Goal: Information Seeking & Learning: Find specific fact

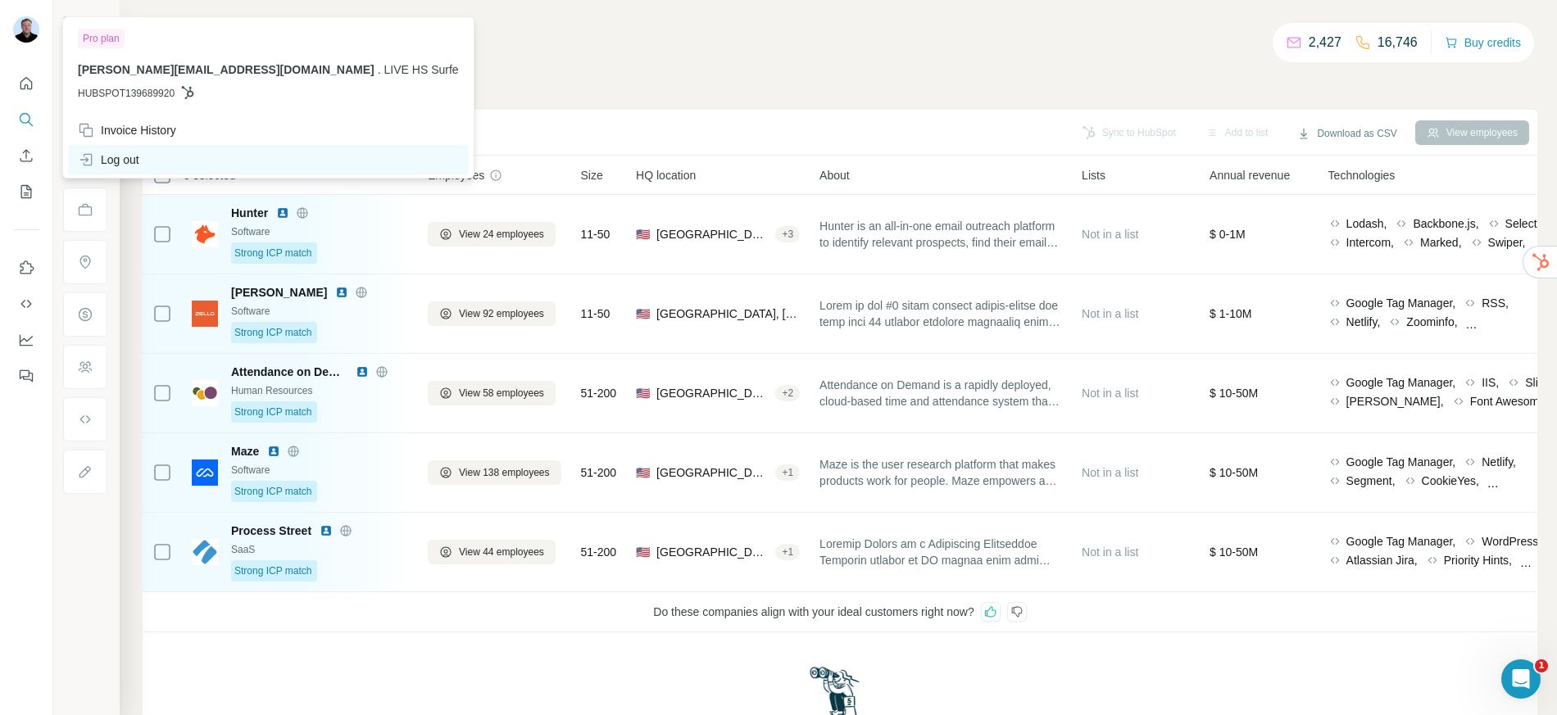
click at [123, 158] on div "Log out" at bounding box center [108, 160] width 61 height 16
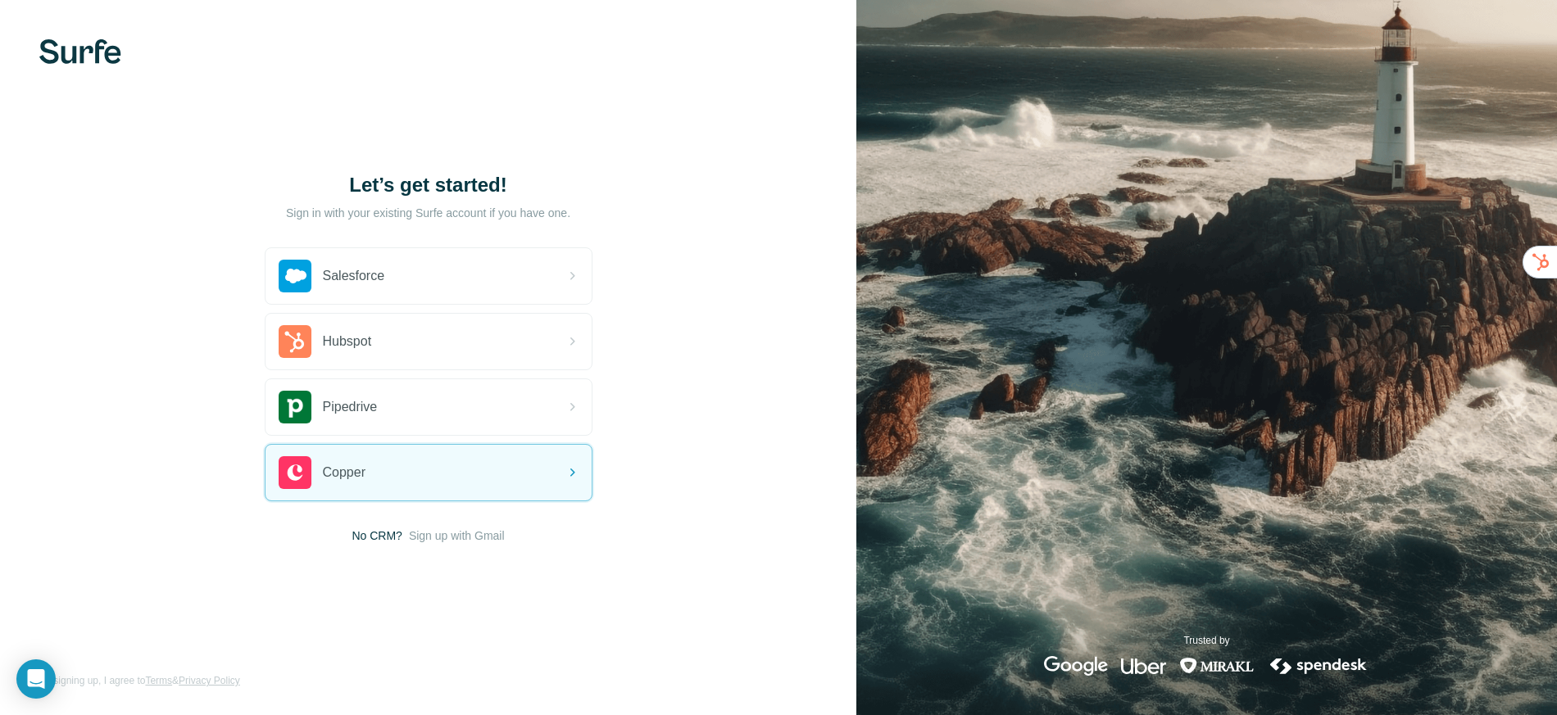
drag, startPoint x: 1116, startPoint y: 647, endPoint x: 1161, endPoint y: 652, distance: 44.4
click at [1126, 650] on div "Trusted by" at bounding box center [1206, 655] width 701 height 43
click at [1221, 656] on div "Trusted by" at bounding box center [1206, 655] width 701 height 43
click at [1324, 664] on img at bounding box center [1319, 666] width 102 height 20
click at [1256, 671] on div at bounding box center [1206, 666] width 325 height 20
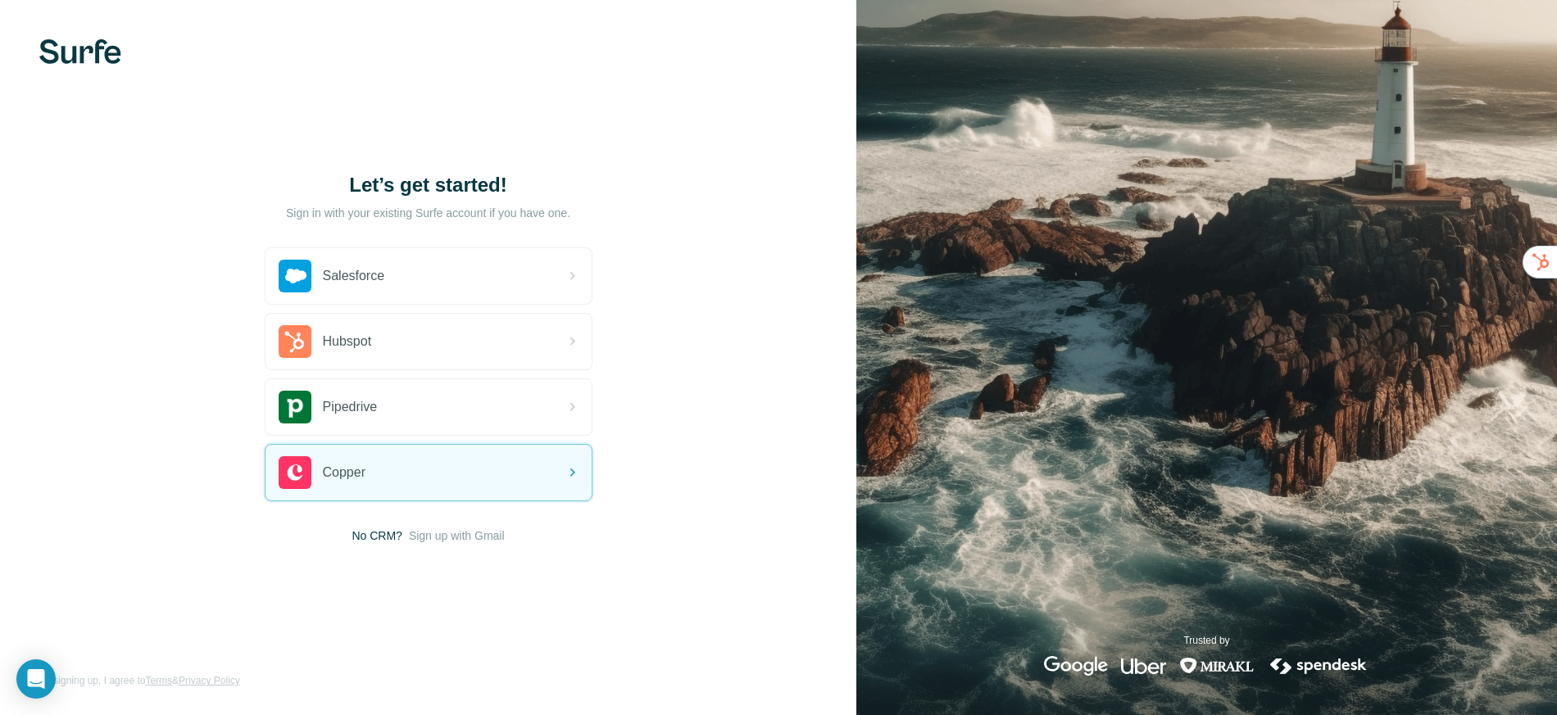
click at [706, 517] on div "Let’s get started! Sign in with your existing Surfe account if you have one. Sa…" at bounding box center [428, 357] width 856 height 715
click at [422, 534] on span "Sign up with Gmail" at bounding box center [457, 536] width 96 height 16
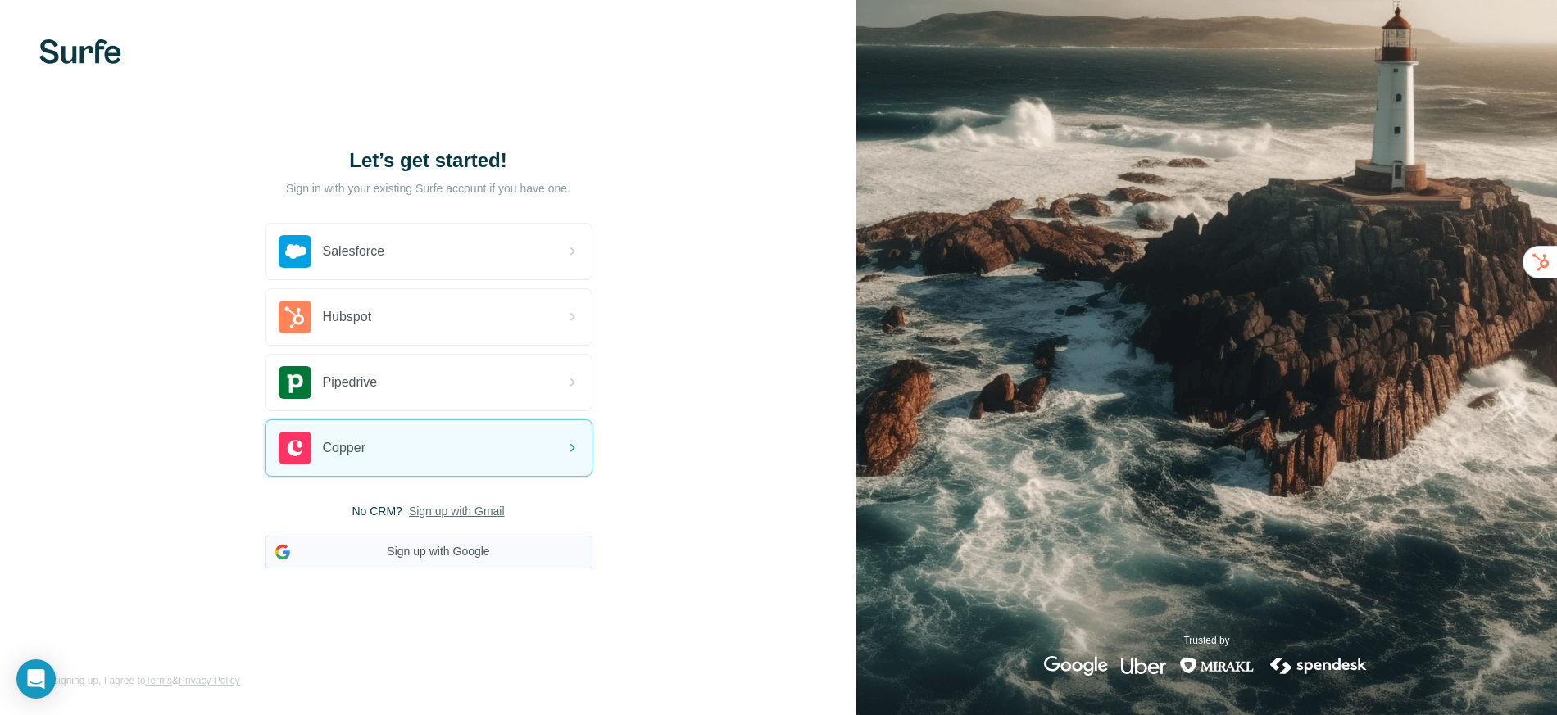
click at [417, 536] on button "Sign up with Google" at bounding box center [429, 552] width 328 height 33
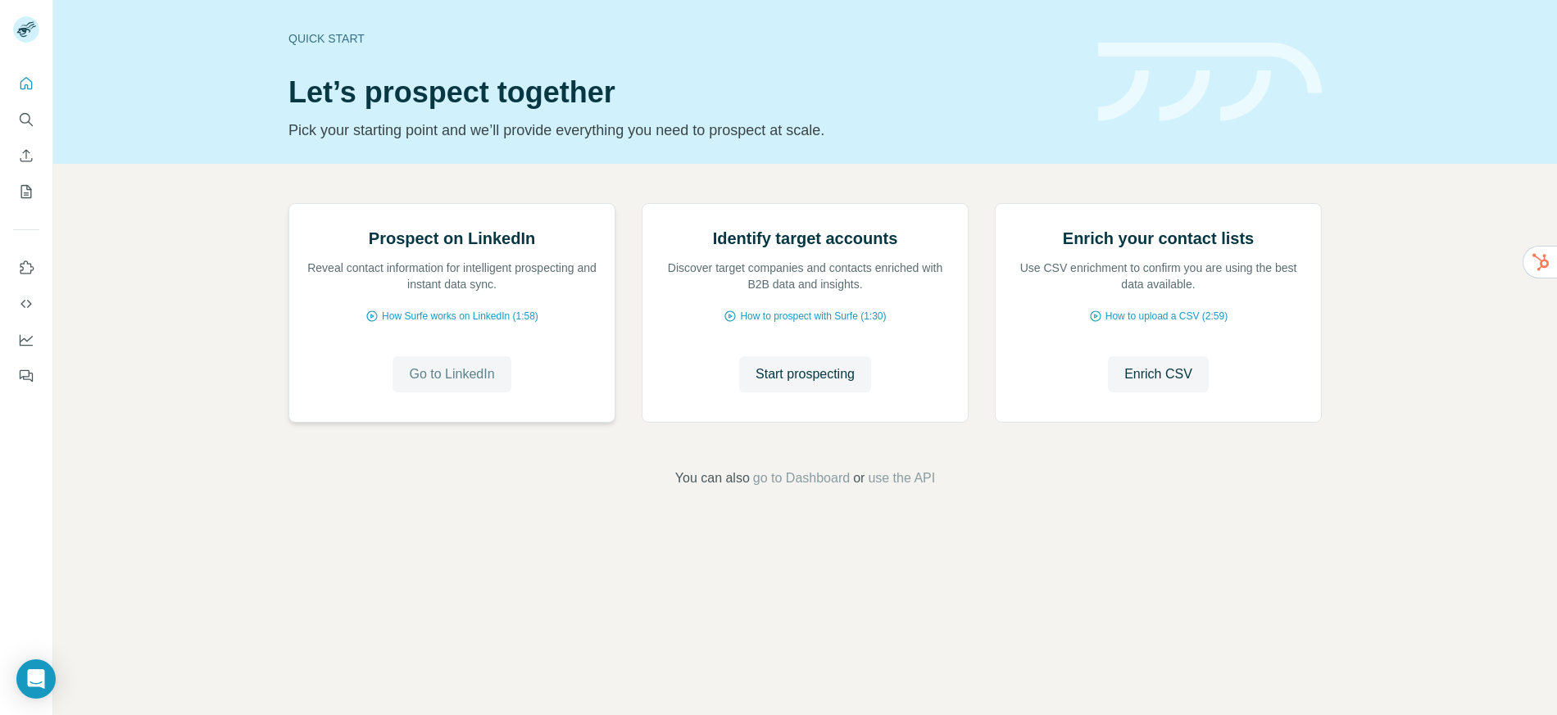
click at [446, 393] on button "Go to LinkedIn" at bounding box center [452, 375] width 118 height 36
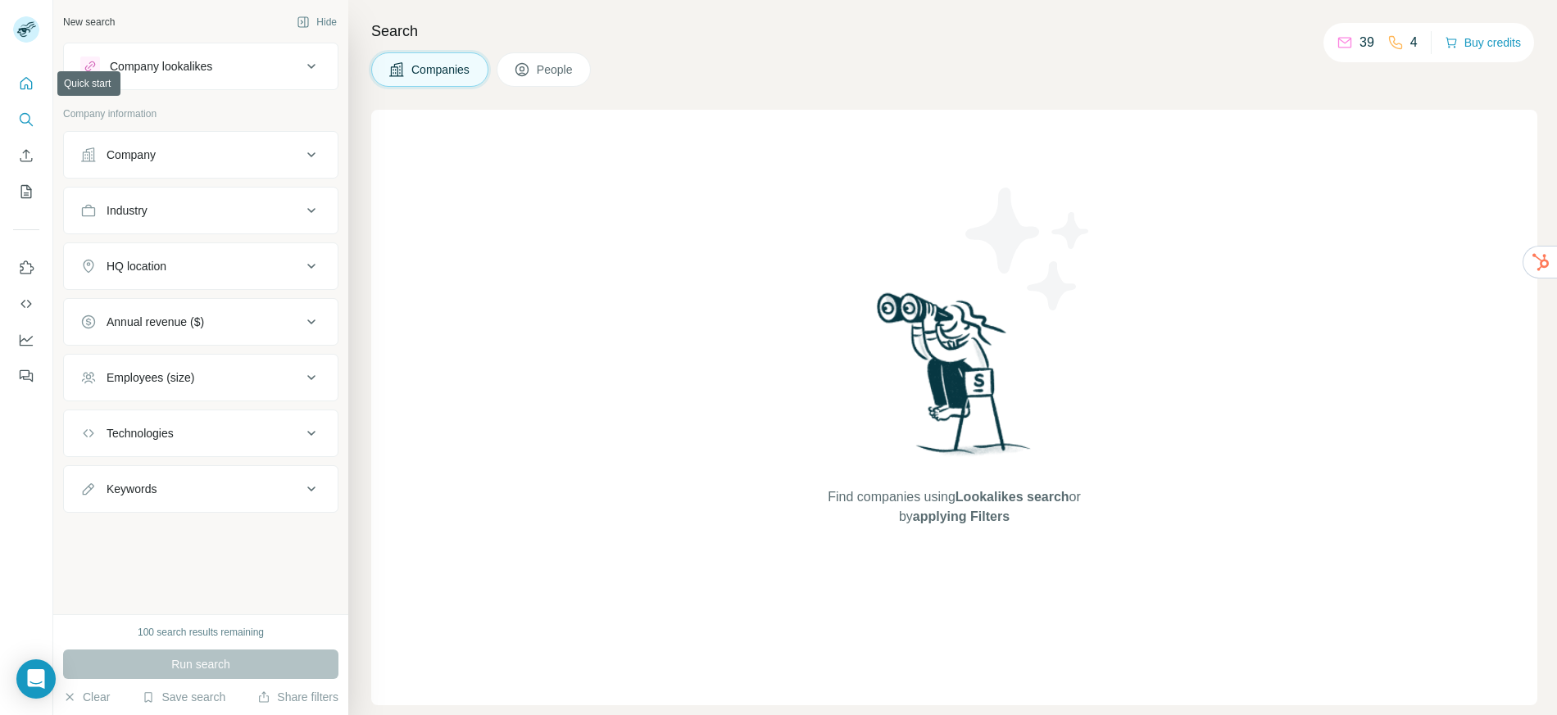
click at [18, 84] on icon "Quick start" at bounding box center [26, 83] width 16 height 16
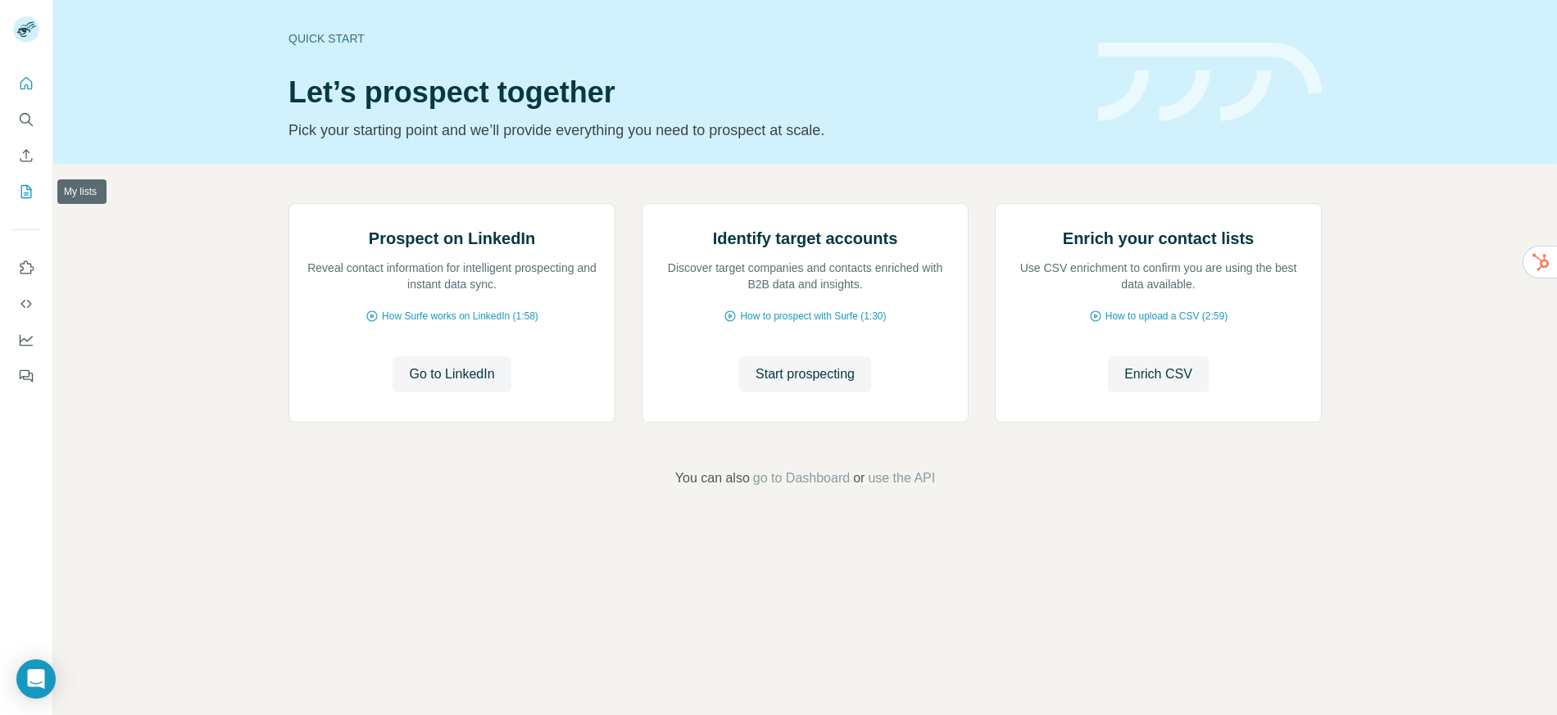
click at [25, 189] on icon "My lists" at bounding box center [26, 192] width 16 height 16
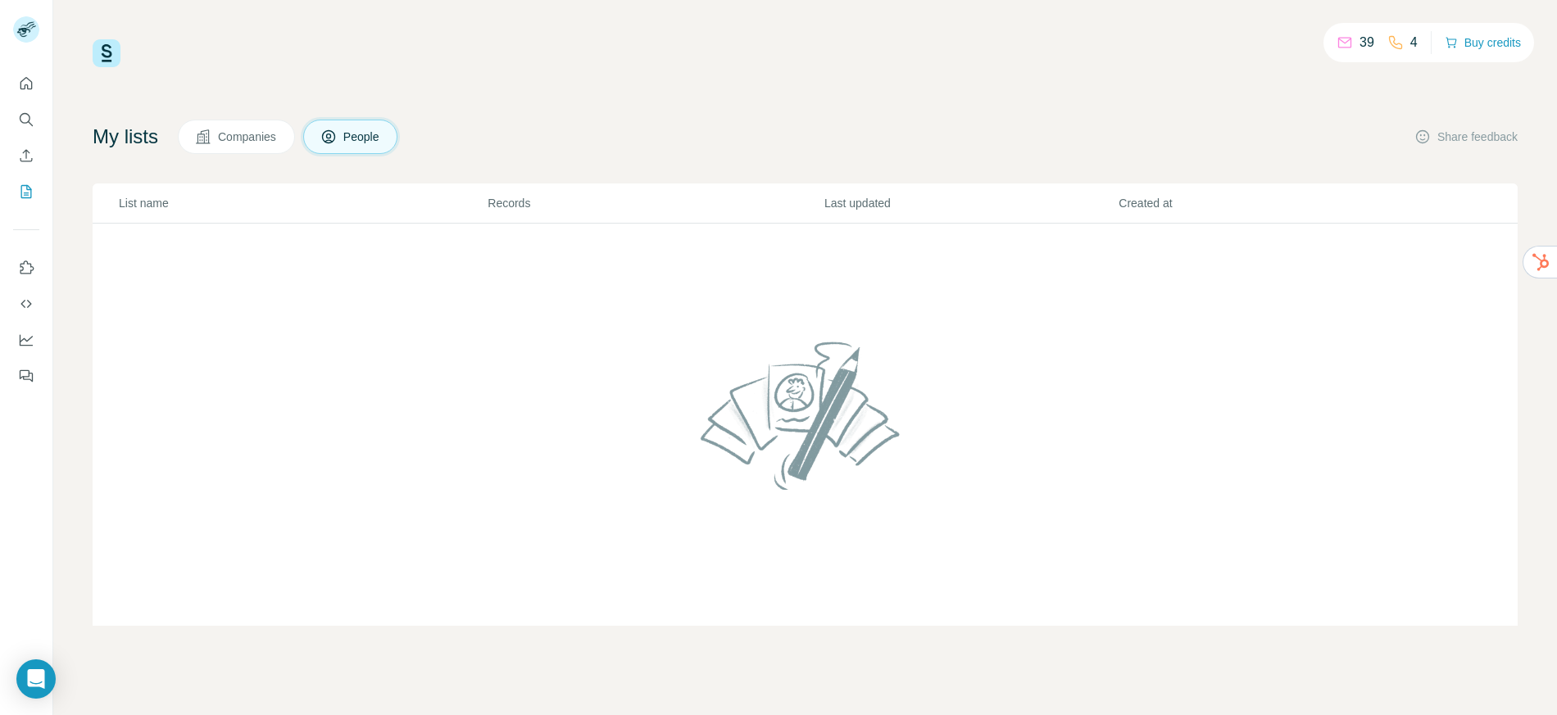
click at [1410, 40] on p "4" at bounding box center [1413, 43] width 7 height 20
click at [1397, 41] on icon at bounding box center [1396, 42] width 16 height 16
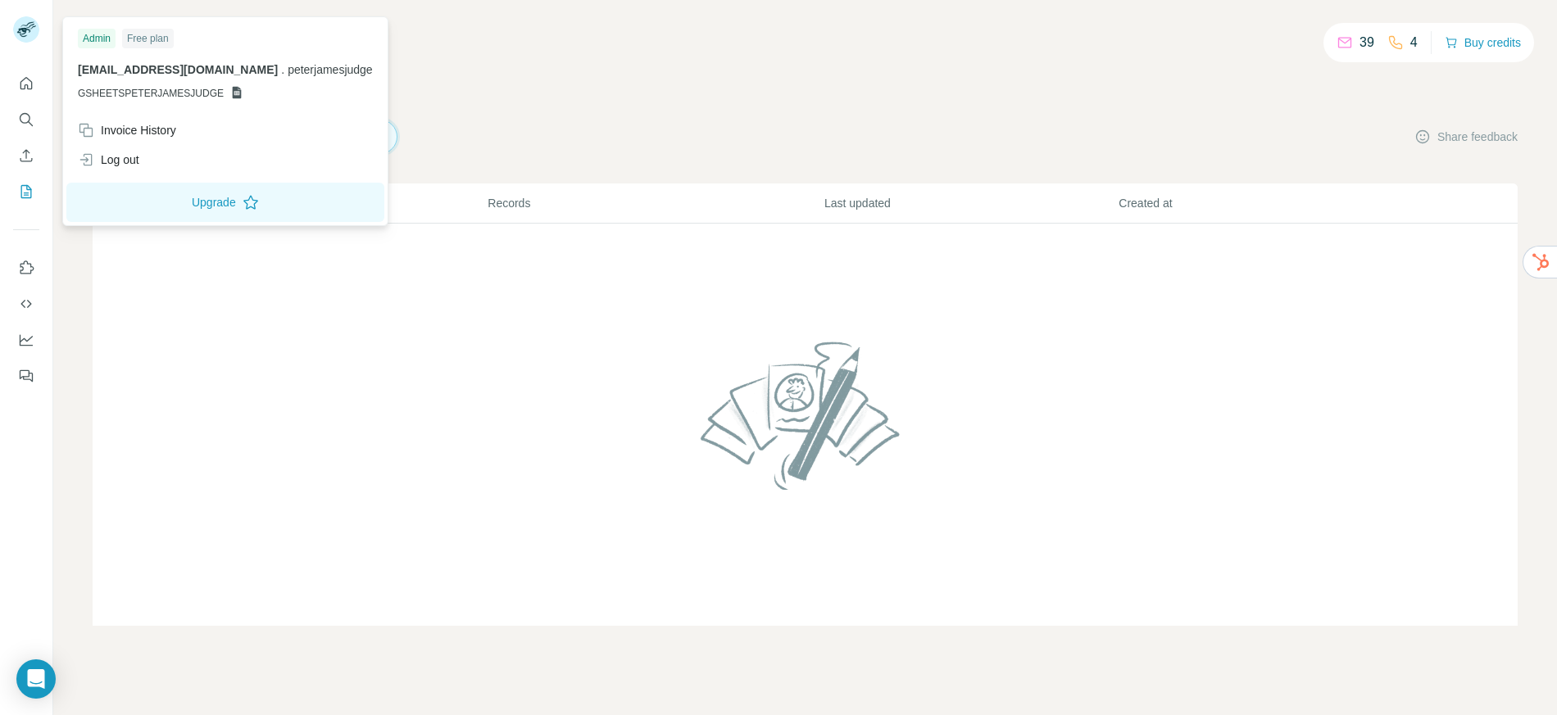
click at [109, 70] on span "[EMAIL_ADDRESS][DOMAIN_NAME]" at bounding box center [178, 69] width 200 height 13
click at [109, 71] on span "[EMAIL_ADDRESS][DOMAIN_NAME]" at bounding box center [178, 69] width 200 height 13
click at [119, 71] on span "[EMAIL_ADDRESS][DOMAIN_NAME]" at bounding box center [178, 69] width 200 height 13
drag, startPoint x: 240, startPoint y: 73, endPoint x: 79, endPoint y: 74, distance: 160.6
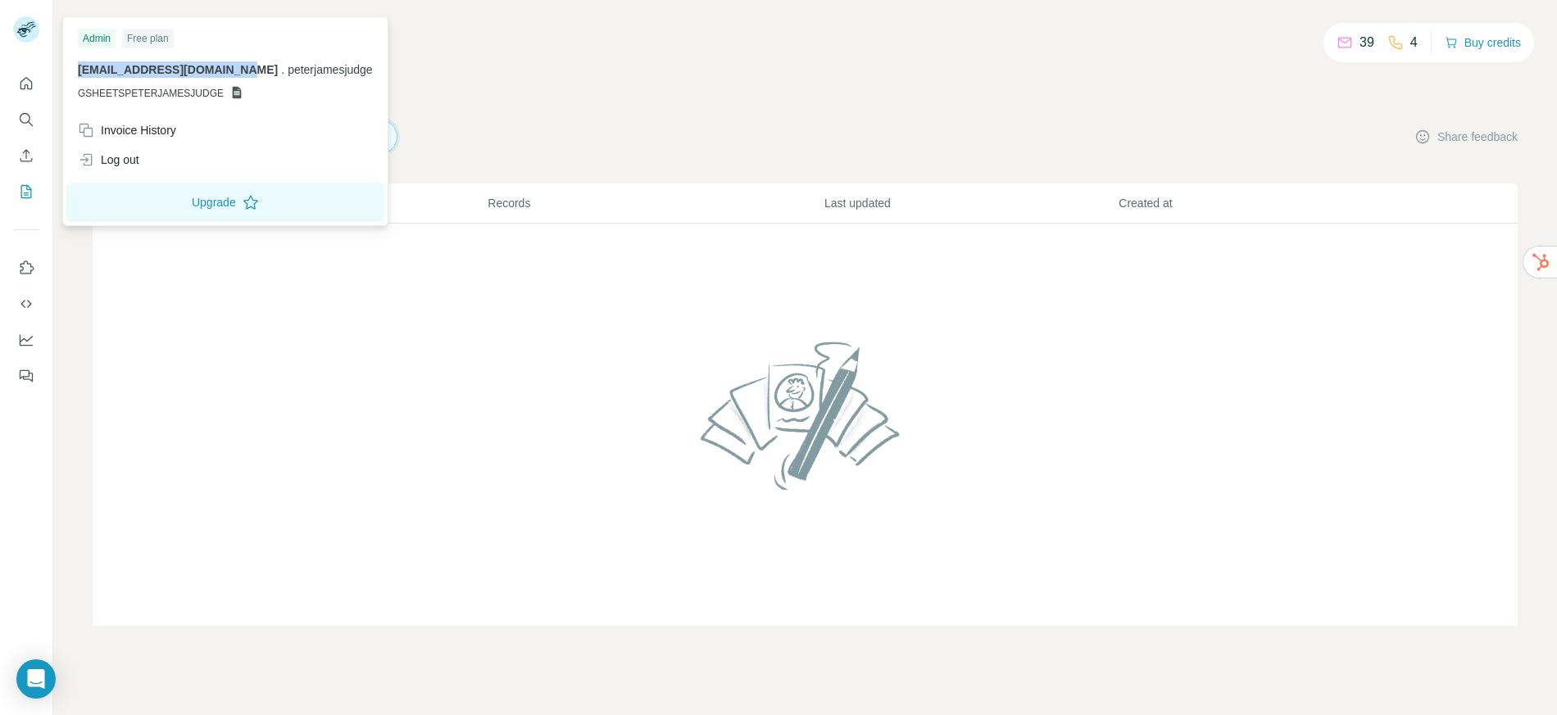
click at [79, 74] on p "peterjamesjudge@gmail.com . peterjamesjudge" at bounding box center [225, 69] width 295 height 16
copy span "[EMAIL_ADDRESS][DOMAIN_NAME]"
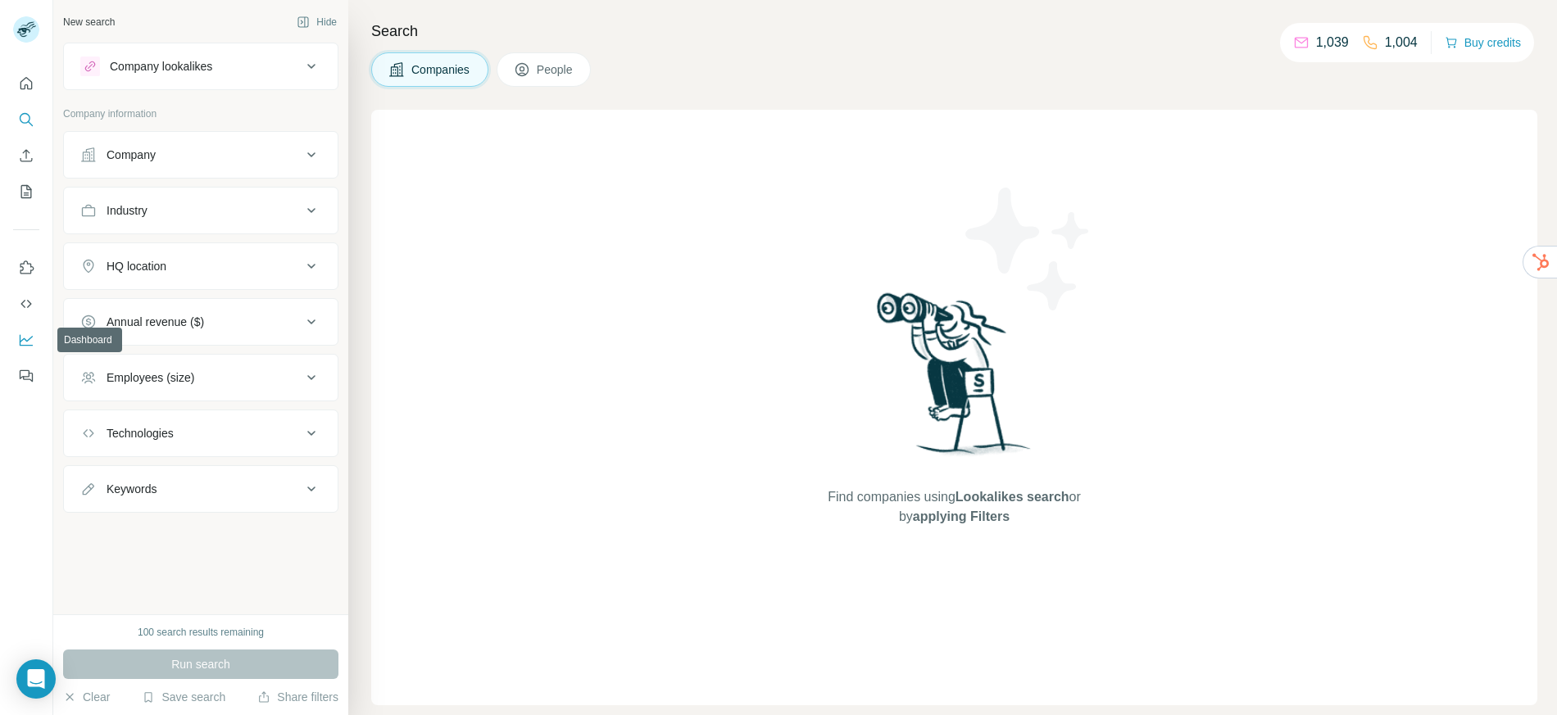
click at [18, 343] on icon "Dashboard" at bounding box center [26, 340] width 16 height 16
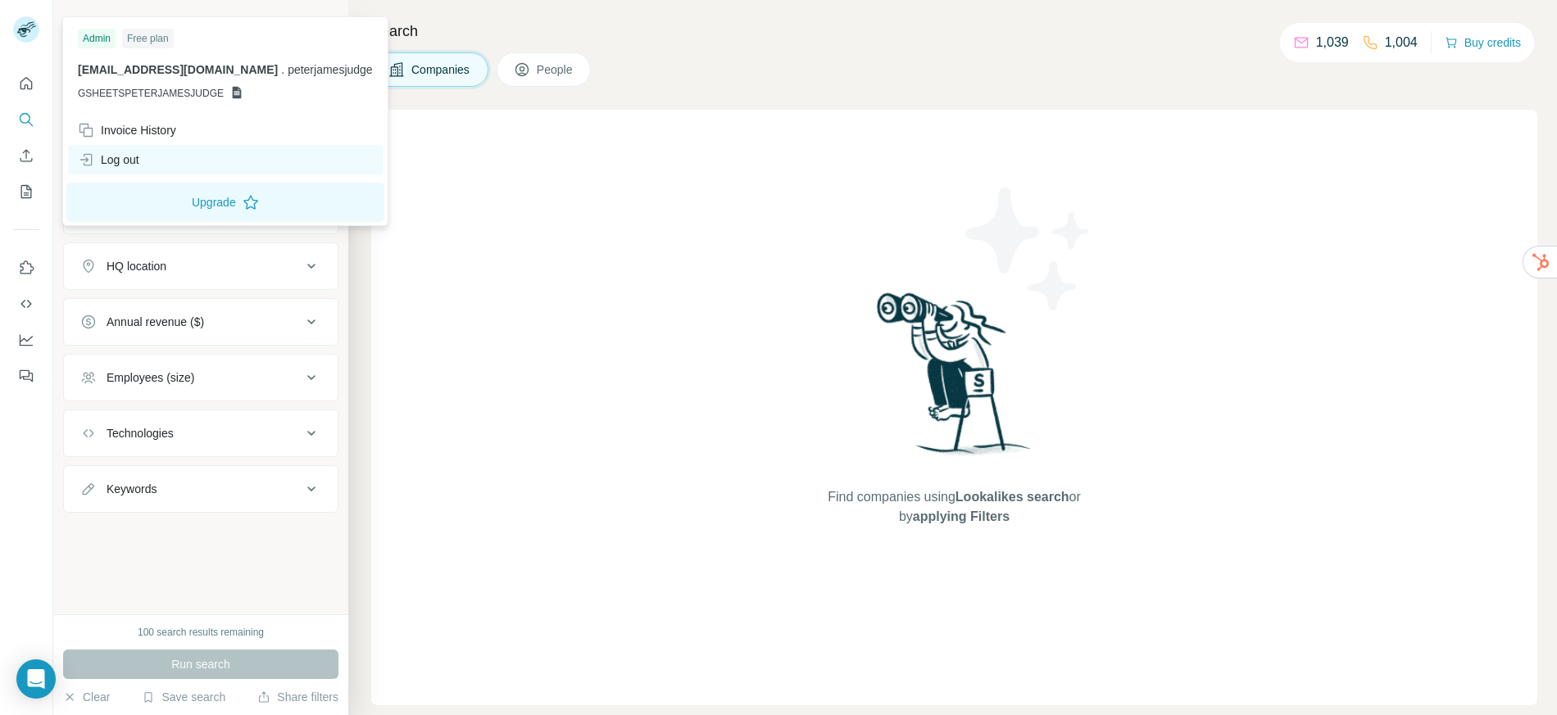
click at [144, 158] on div "Log out" at bounding box center [225, 160] width 315 height 30
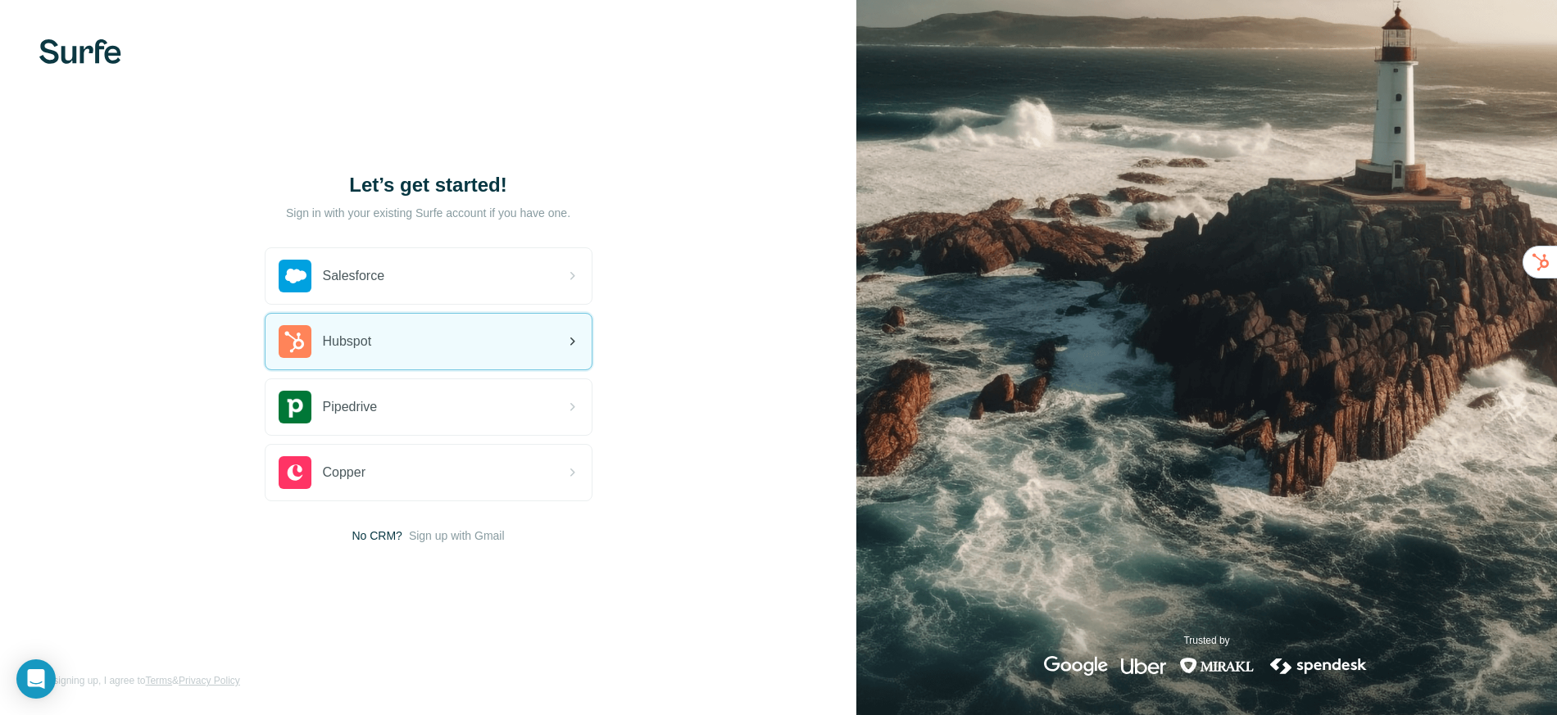
click at [384, 349] on div "Hubspot" at bounding box center [429, 342] width 326 height 56
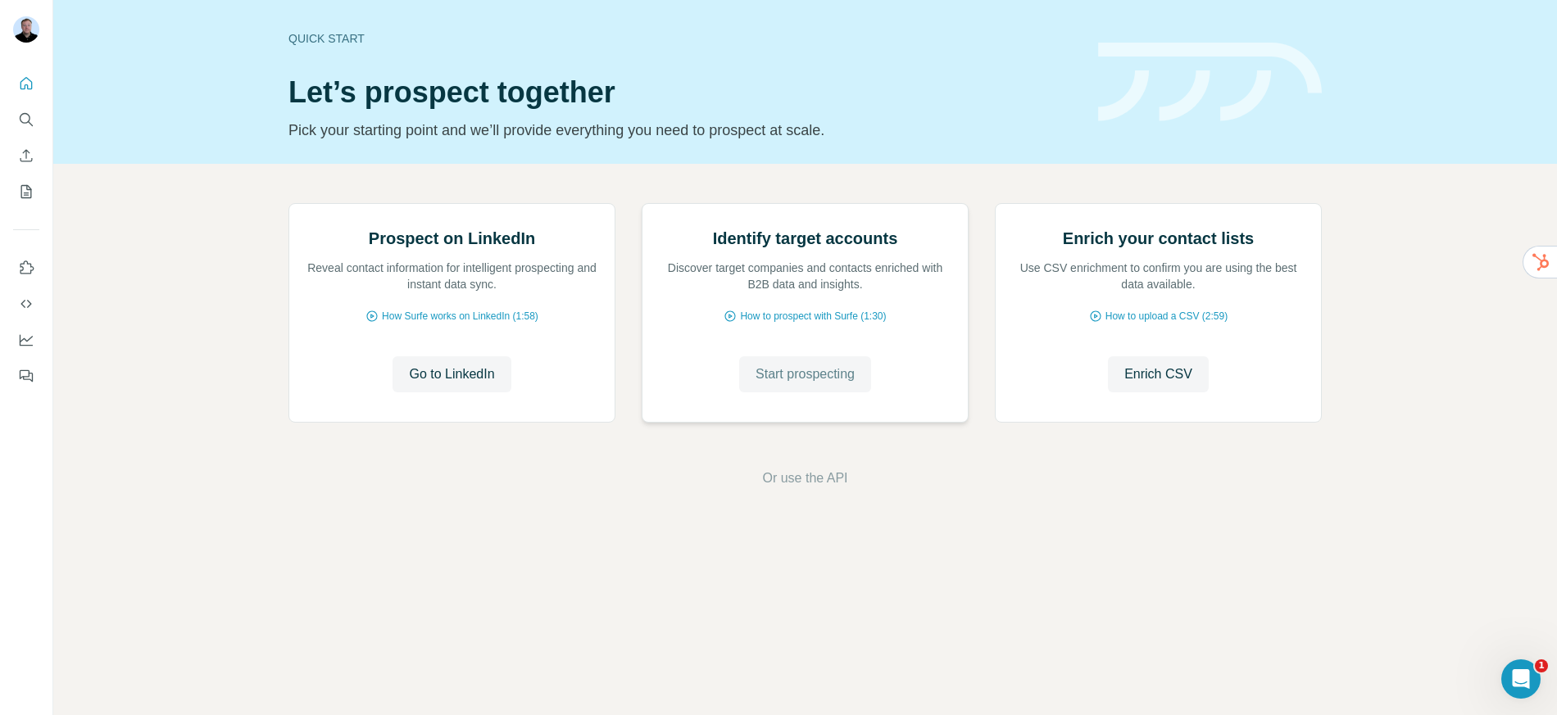
click at [756, 384] on span "Start prospecting" at bounding box center [805, 375] width 99 height 20
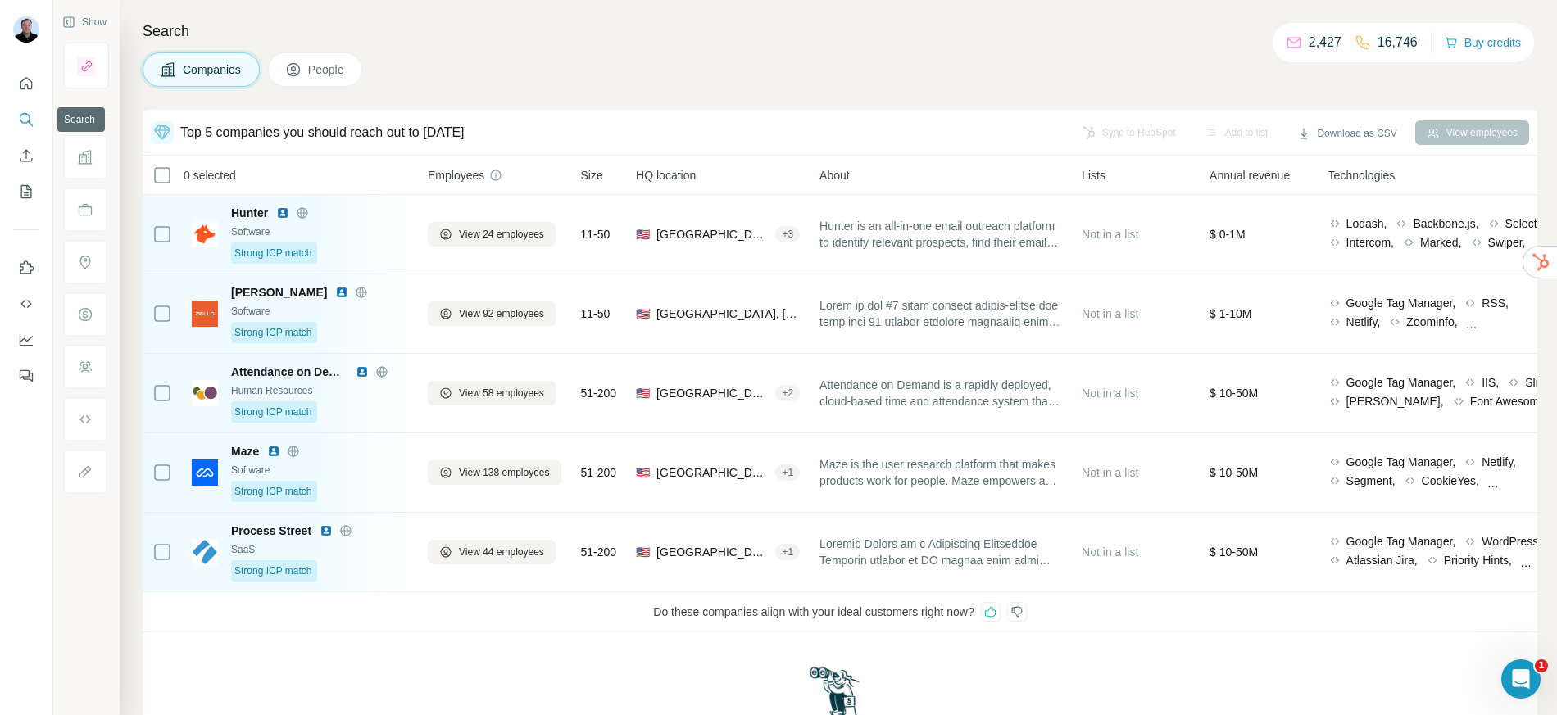
click at [27, 119] on icon "Search" at bounding box center [26, 119] width 16 height 16
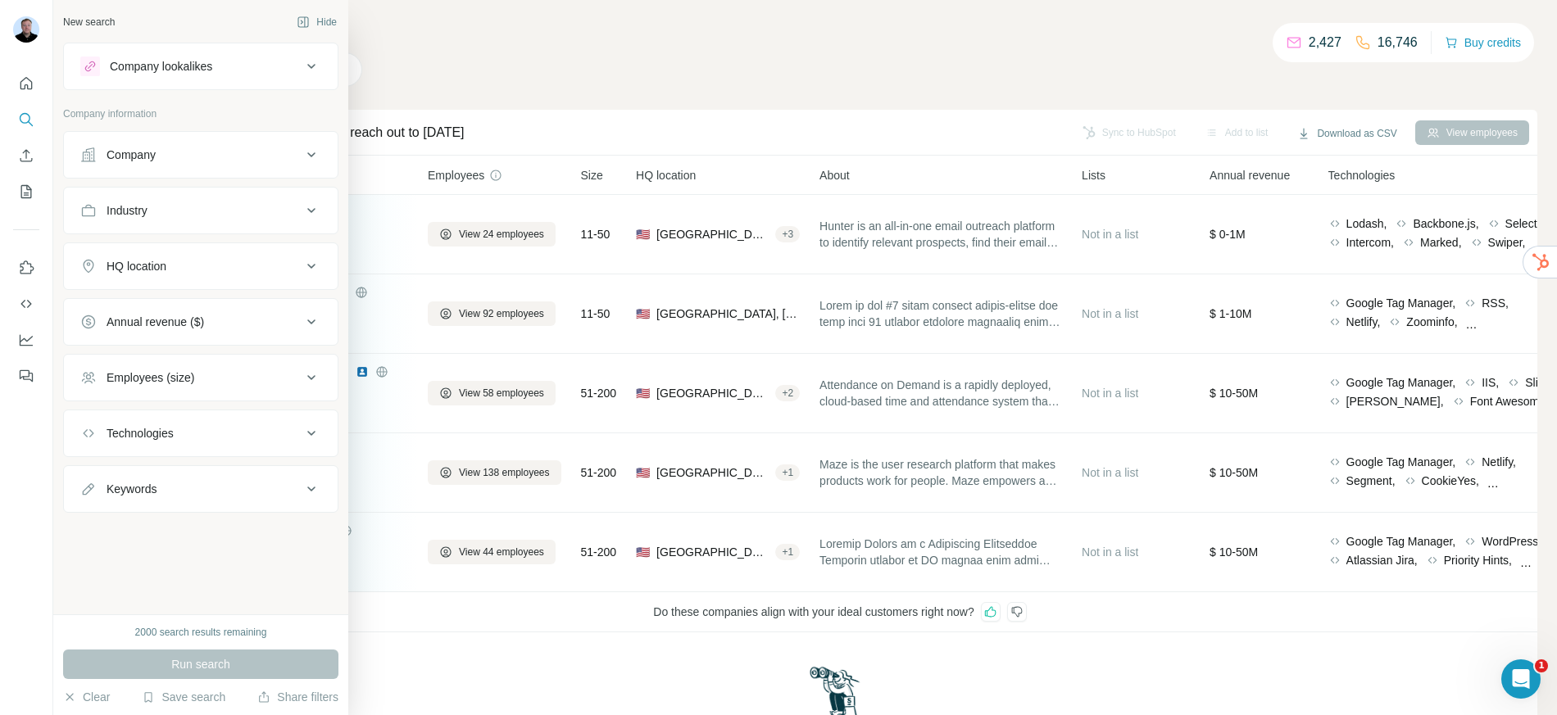
click at [131, 151] on div "Company" at bounding box center [131, 155] width 49 height 16
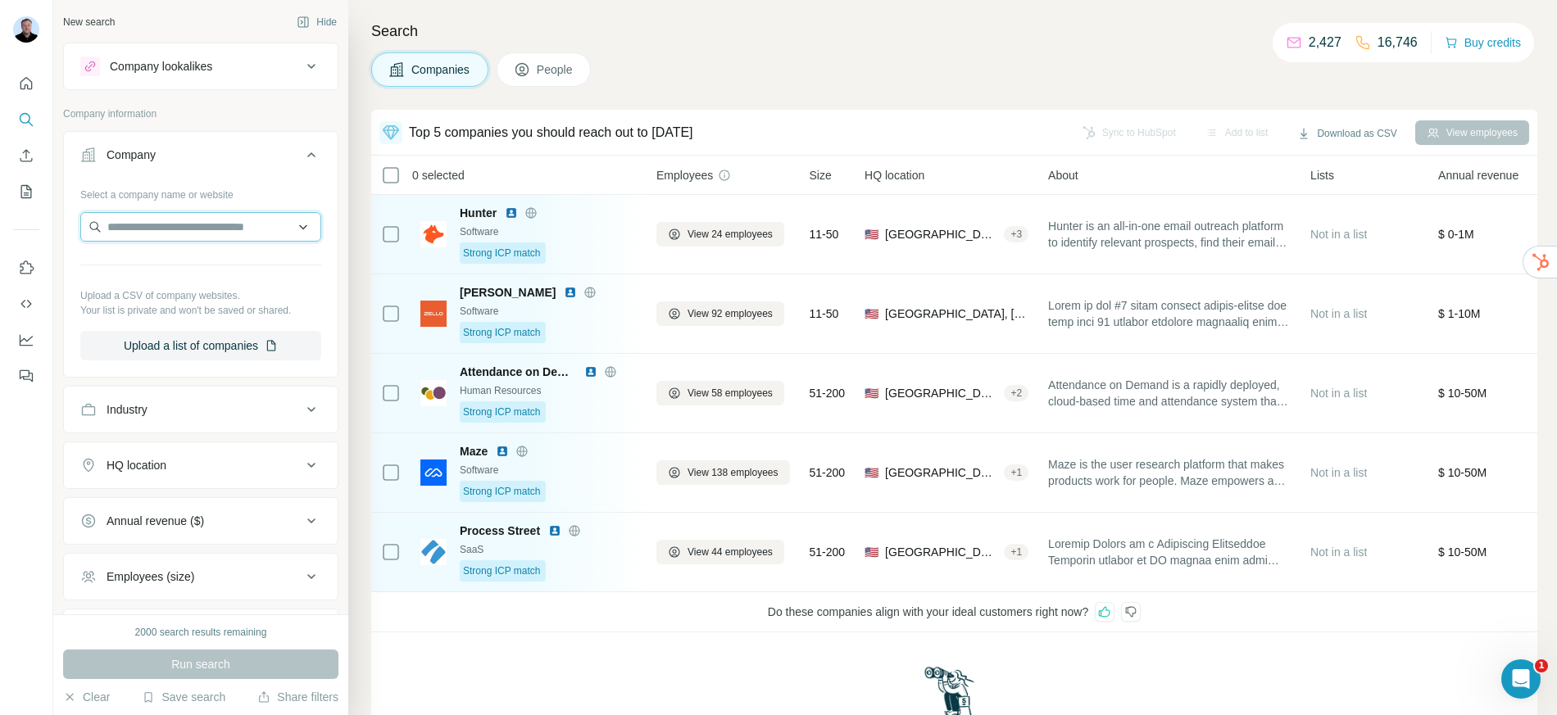
click at [179, 220] on input "text" at bounding box center [200, 227] width 241 height 30
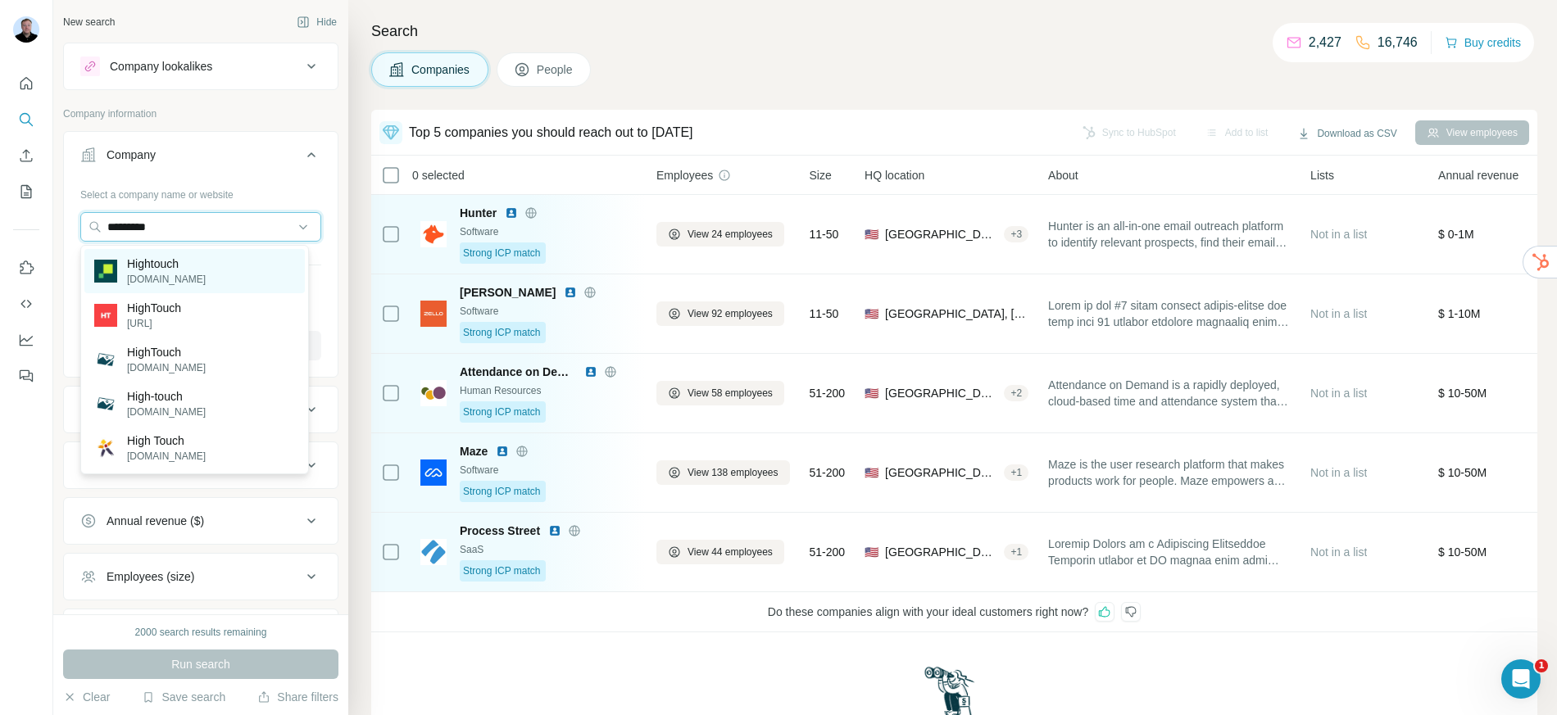
type input "*********"
click at [187, 271] on p "Hightouch" at bounding box center [166, 264] width 79 height 16
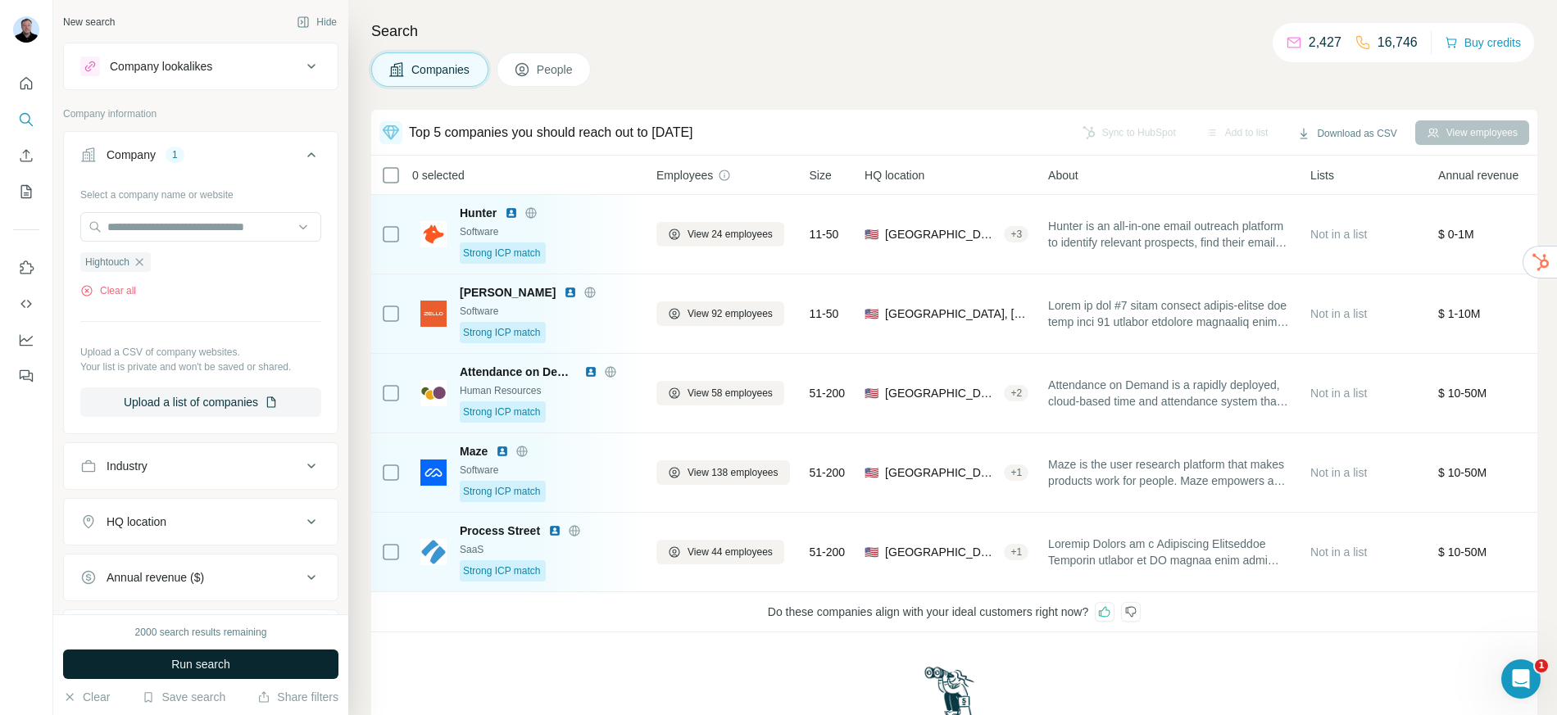
click at [204, 653] on button "Run search" at bounding box center [200, 665] width 275 height 30
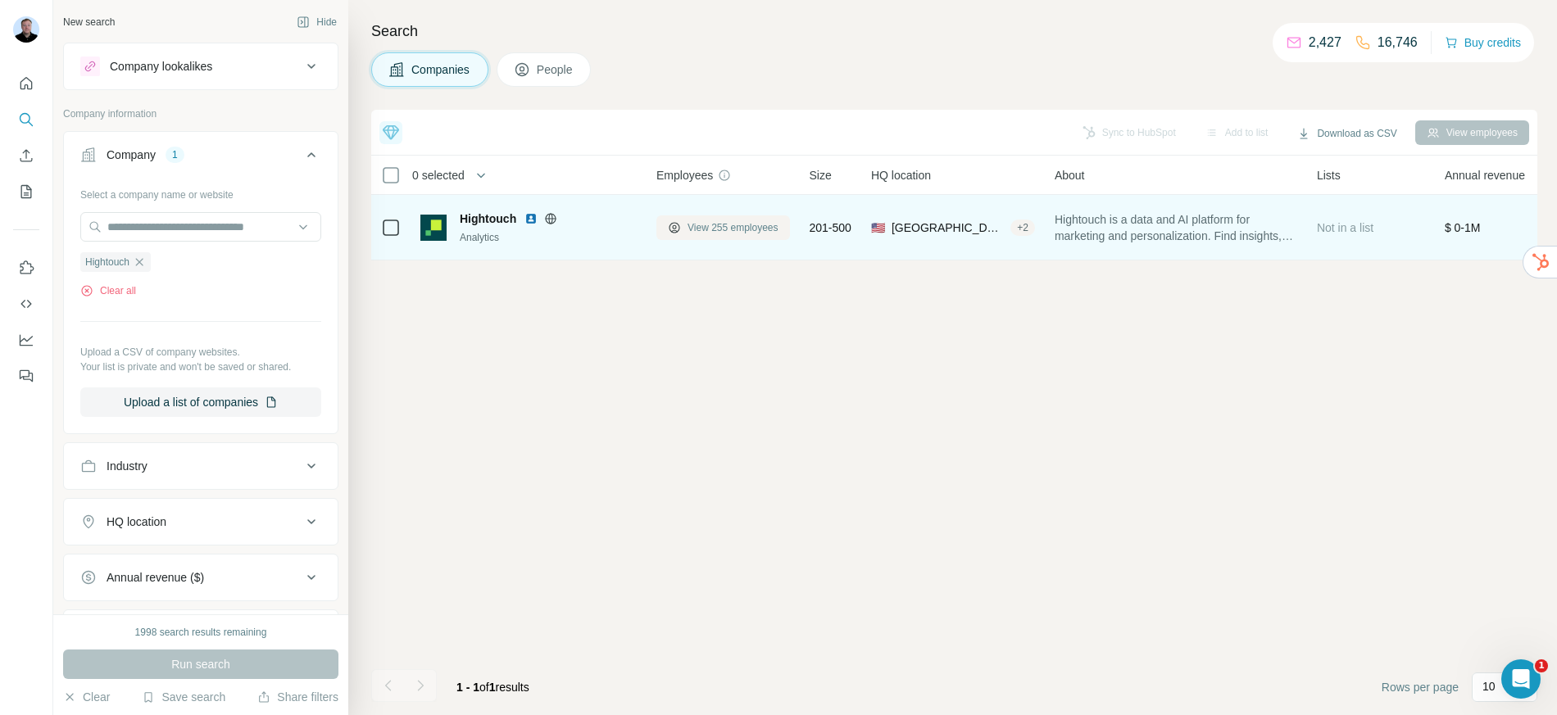
click at [736, 232] on span "View 255 employees" at bounding box center [733, 227] width 91 height 15
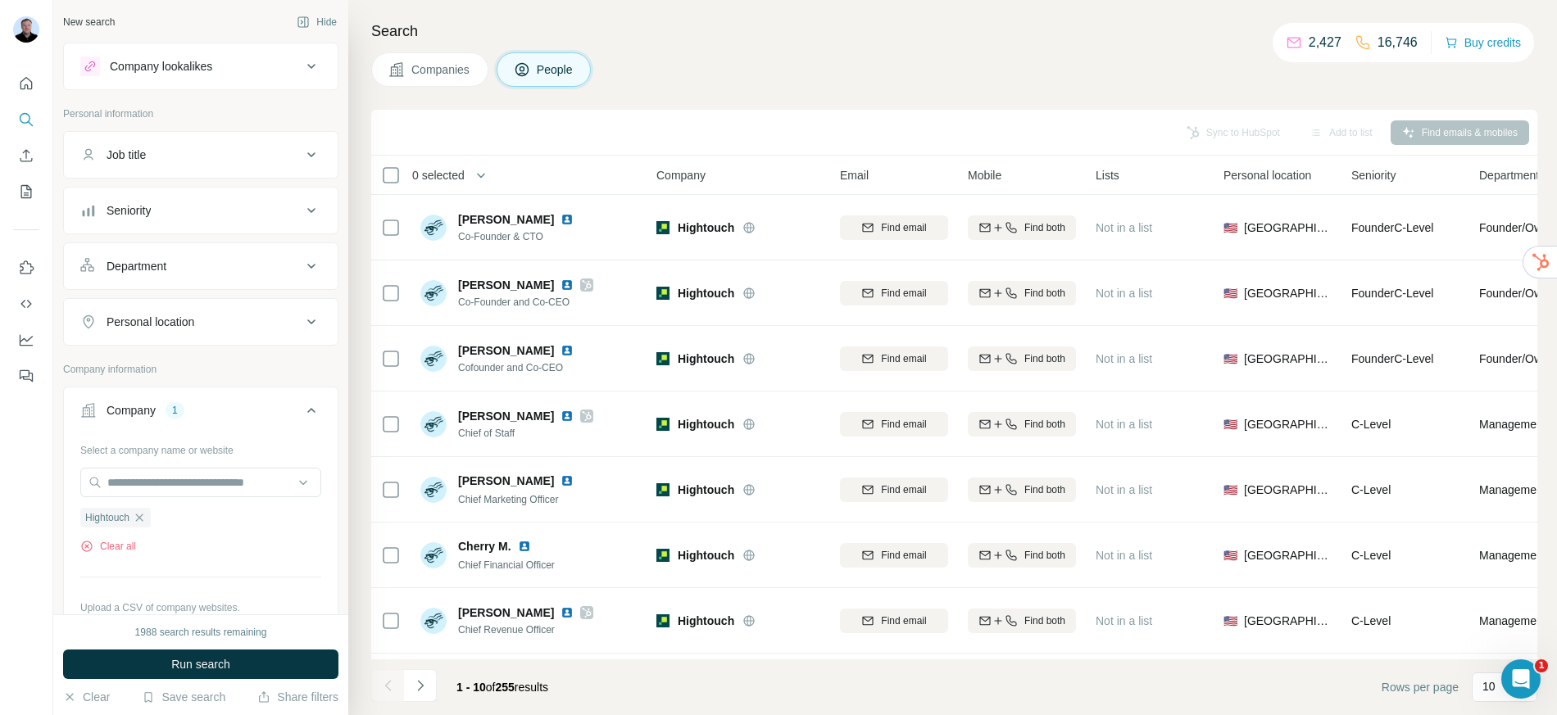
click at [211, 266] on div "Department" at bounding box center [190, 266] width 221 height 16
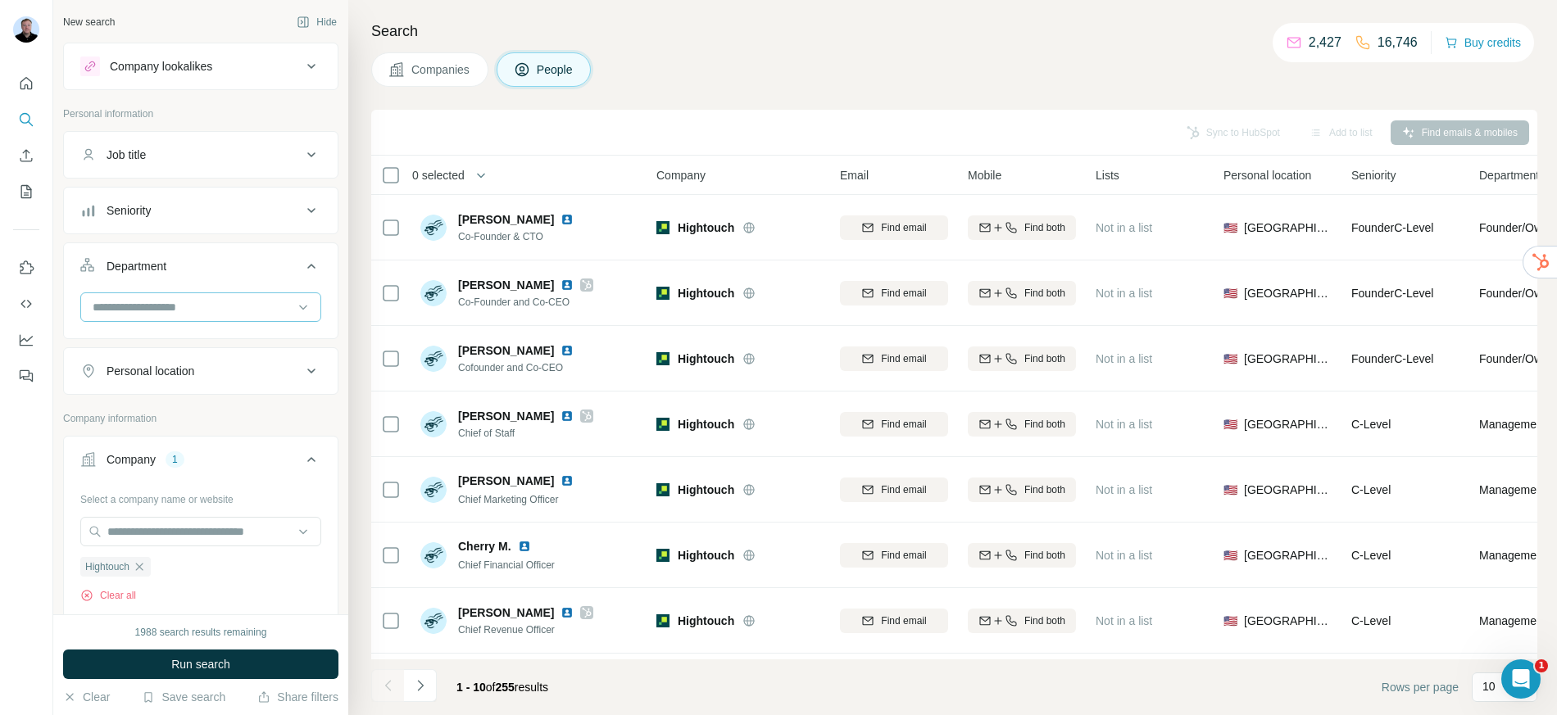
click at [179, 304] on input at bounding box center [192, 307] width 202 height 18
click at [155, 432] on div "Sales" at bounding box center [194, 434] width 201 height 16
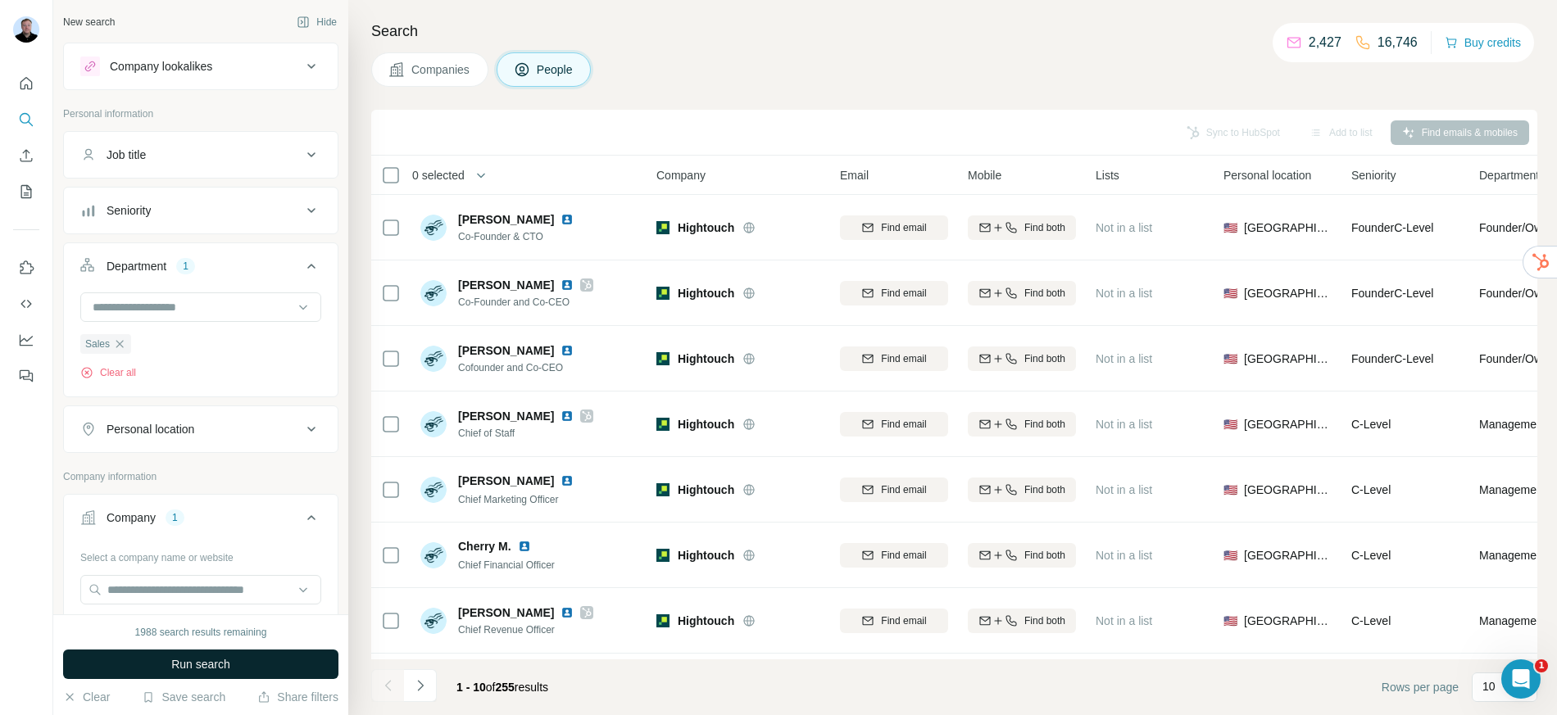
click at [216, 670] on span "Run search" at bounding box center [200, 664] width 59 height 16
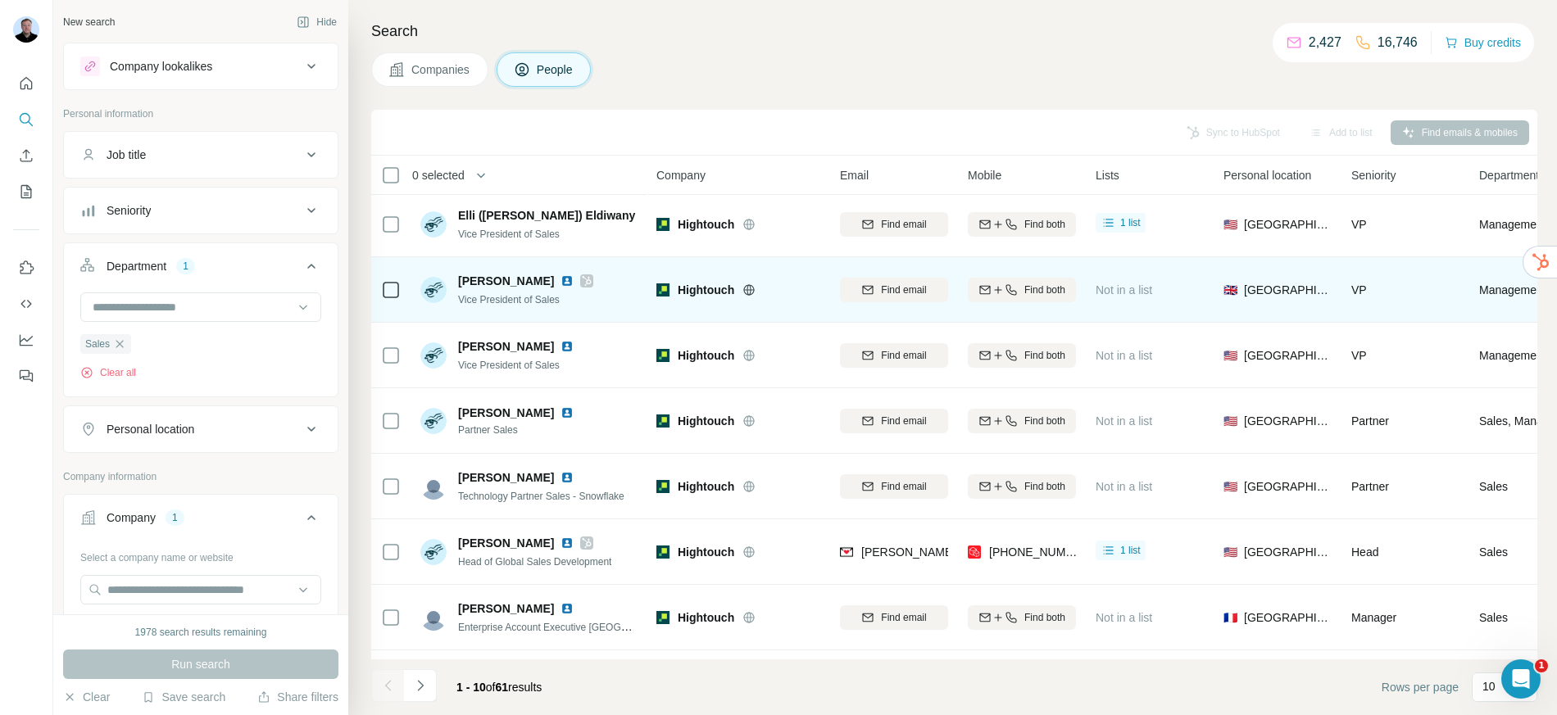
scroll to position [7, 0]
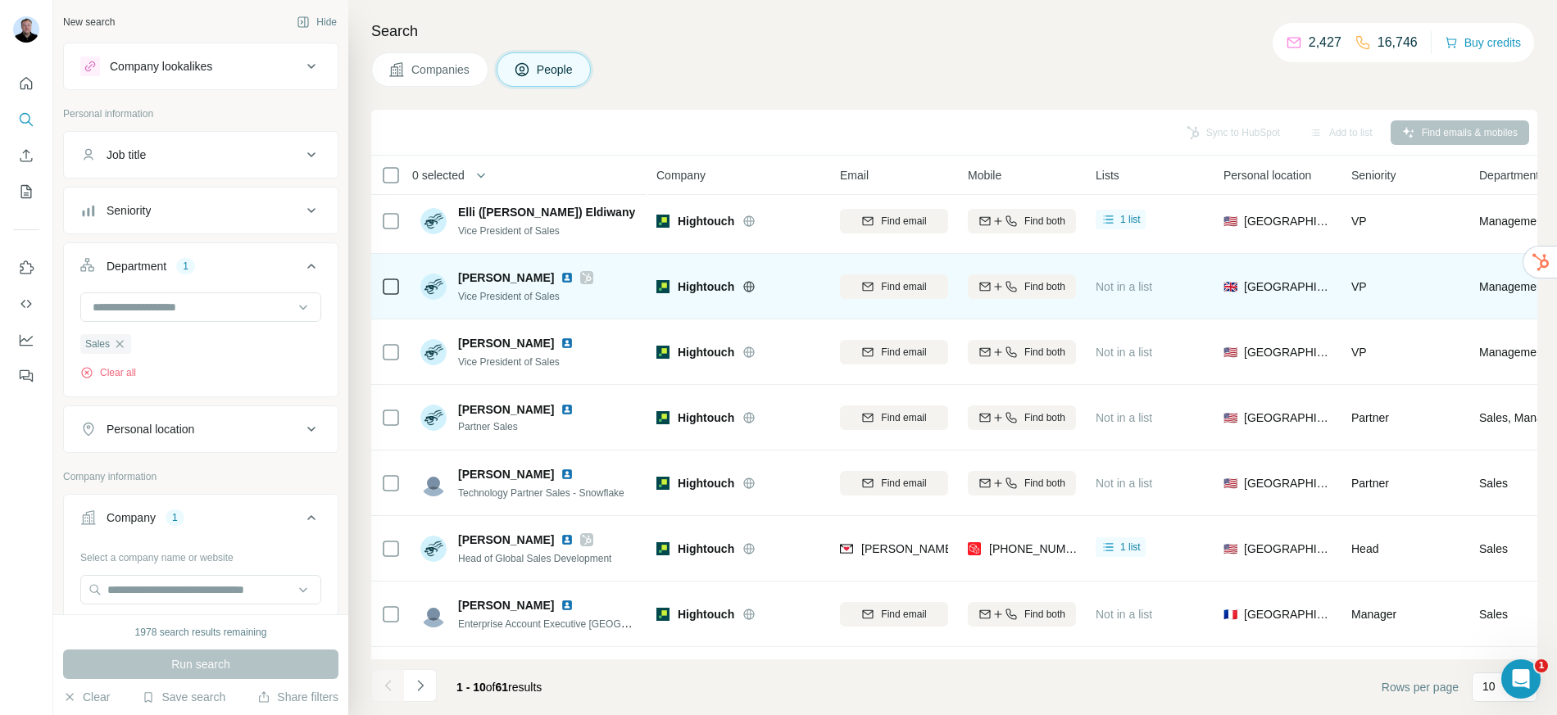
click at [583, 276] on icon at bounding box center [587, 278] width 9 height 10
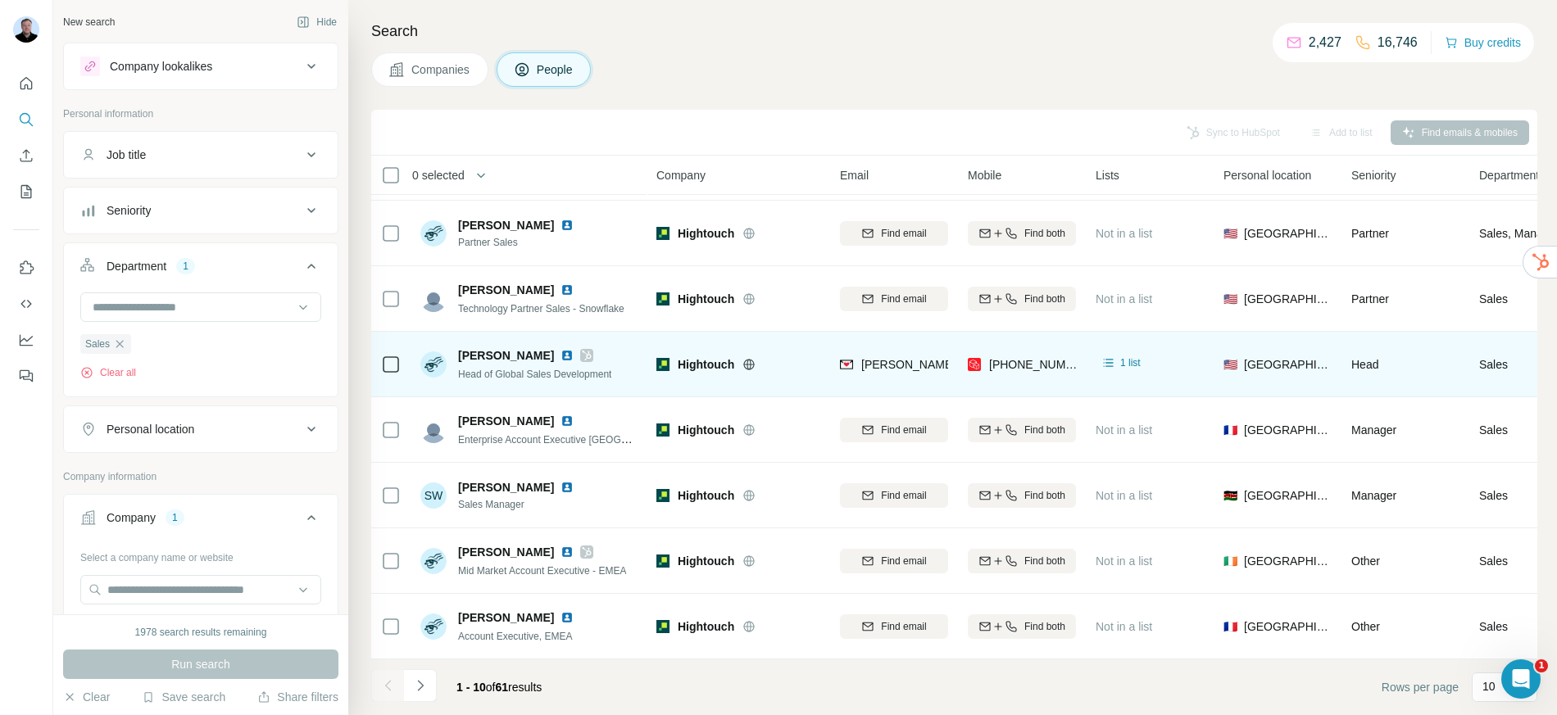
scroll to position [200, 0]
click at [561, 349] on img at bounding box center [567, 355] width 13 height 13
click at [582, 349] on icon at bounding box center [587, 355] width 10 height 13
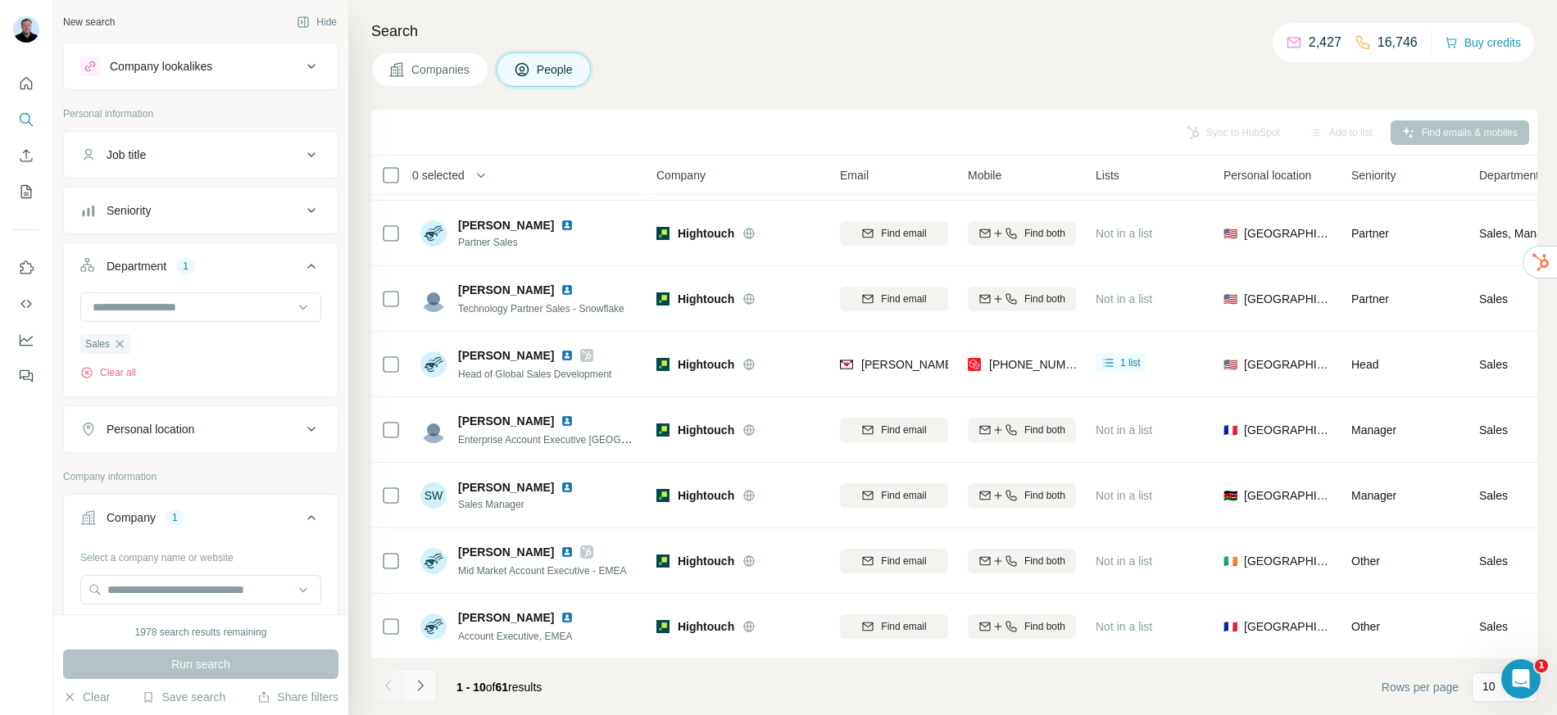
click at [426, 693] on icon "Navigate to next page" at bounding box center [420, 686] width 16 height 16
click at [417, 681] on icon "Navigate to next page" at bounding box center [420, 686] width 16 height 16
click at [420, 692] on icon "Navigate to next page" at bounding box center [420, 686] width 16 height 16
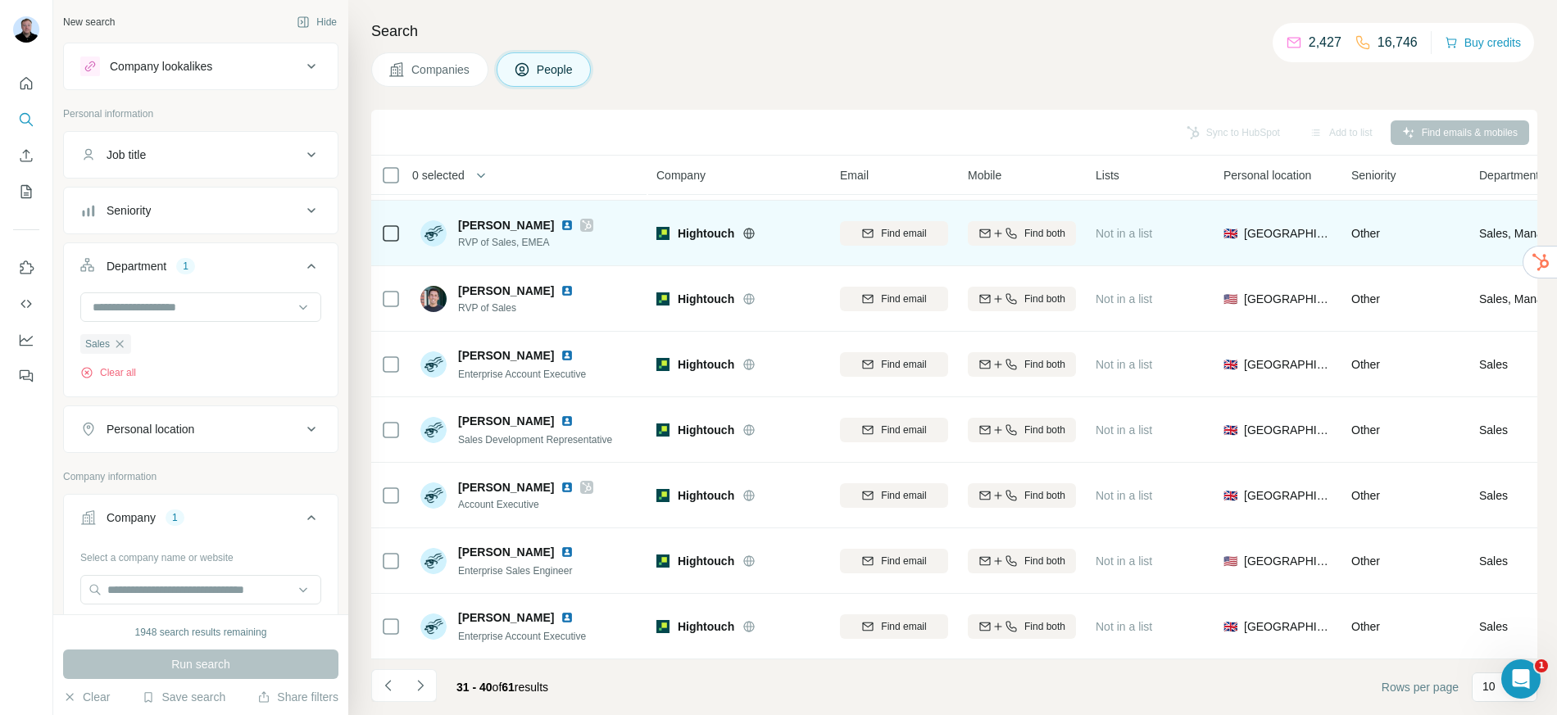
click at [583, 220] on icon at bounding box center [587, 225] width 9 height 10
